Goal: Check status: Check status

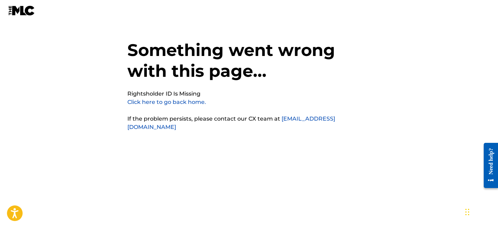
click at [180, 101] on link "Click here to go back home." at bounding box center [166, 102] width 79 height 7
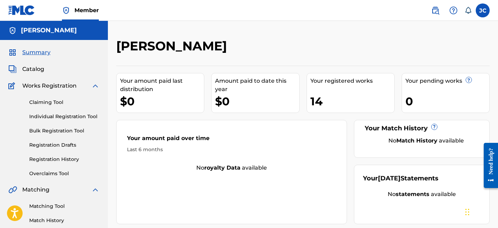
click at [49, 157] on link "Registration History" at bounding box center [64, 159] width 70 height 7
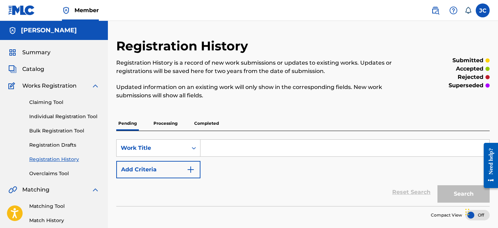
click at [199, 119] on p "Completed" at bounding box center [206, 123] width 29 height 15
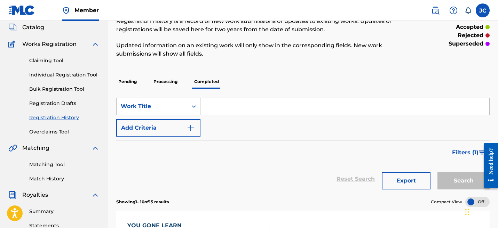
scroll to position [38, 0]
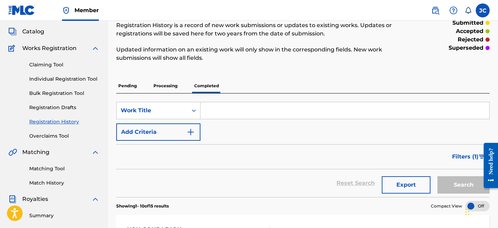
click at [165, 84] on p "Processing" at bounding box center [165, 86] width 28 height 15
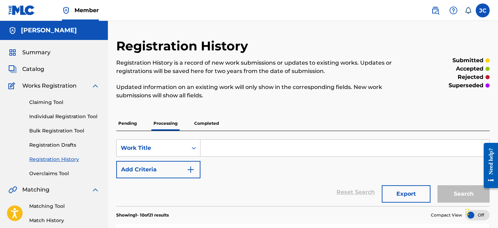
click at [130, 128] on p "Pending" at bounding box center [127, 123] width 23 height 15
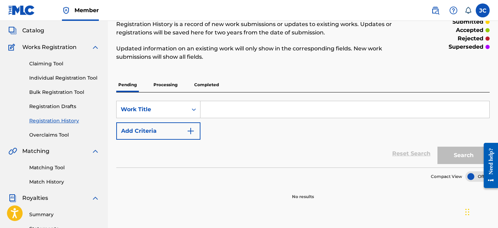
scroll to position [27, 0]
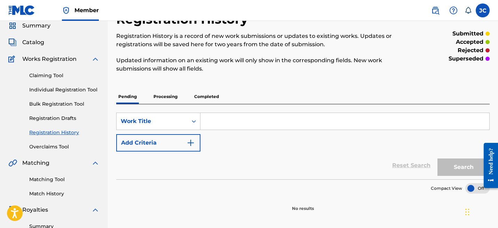
click at [38, 40] on span "Catalog" at bounding box center [33, 42] width 22 height 8
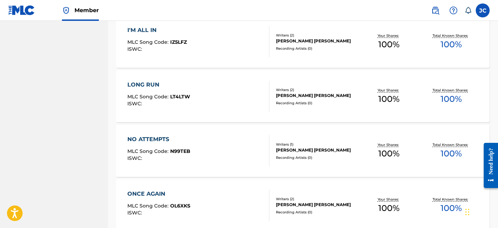
scroll to position [568, 0]
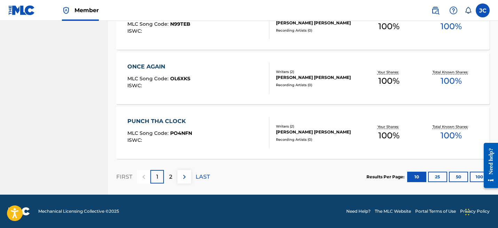
click at [437, 177] on button "25" at bounding box center [437, 177] width 19 height 10
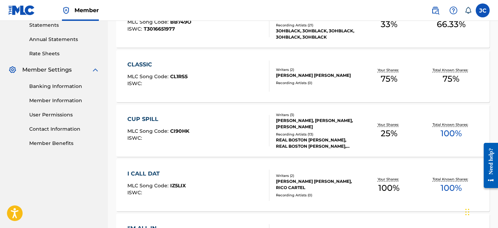
scroll to position [242, 0]
